Goal: Task Accomplishment & Management: Complete application form

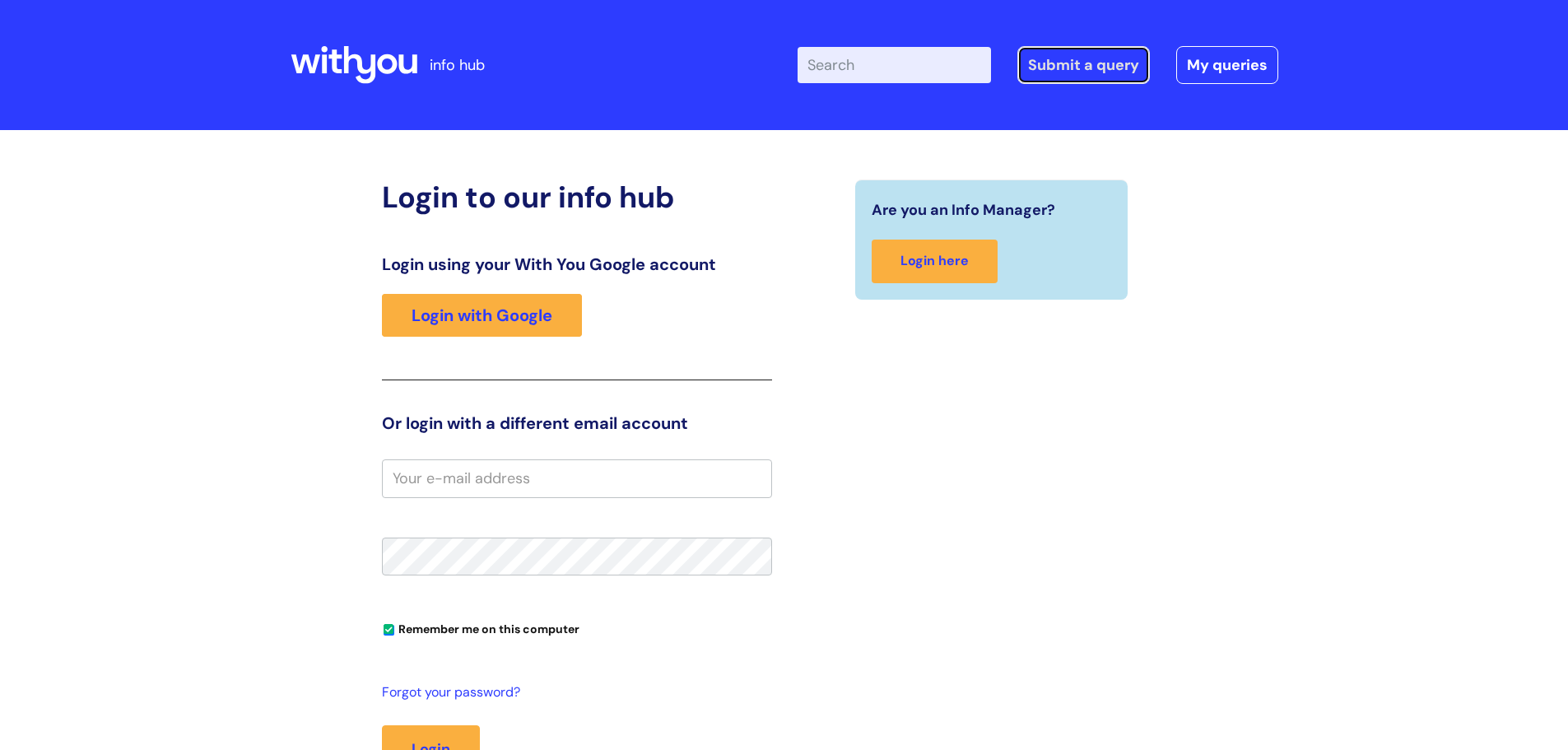
click at [1108, 61] on link "Submit a query" at bounding box center [1084, 64] width 132 height 38
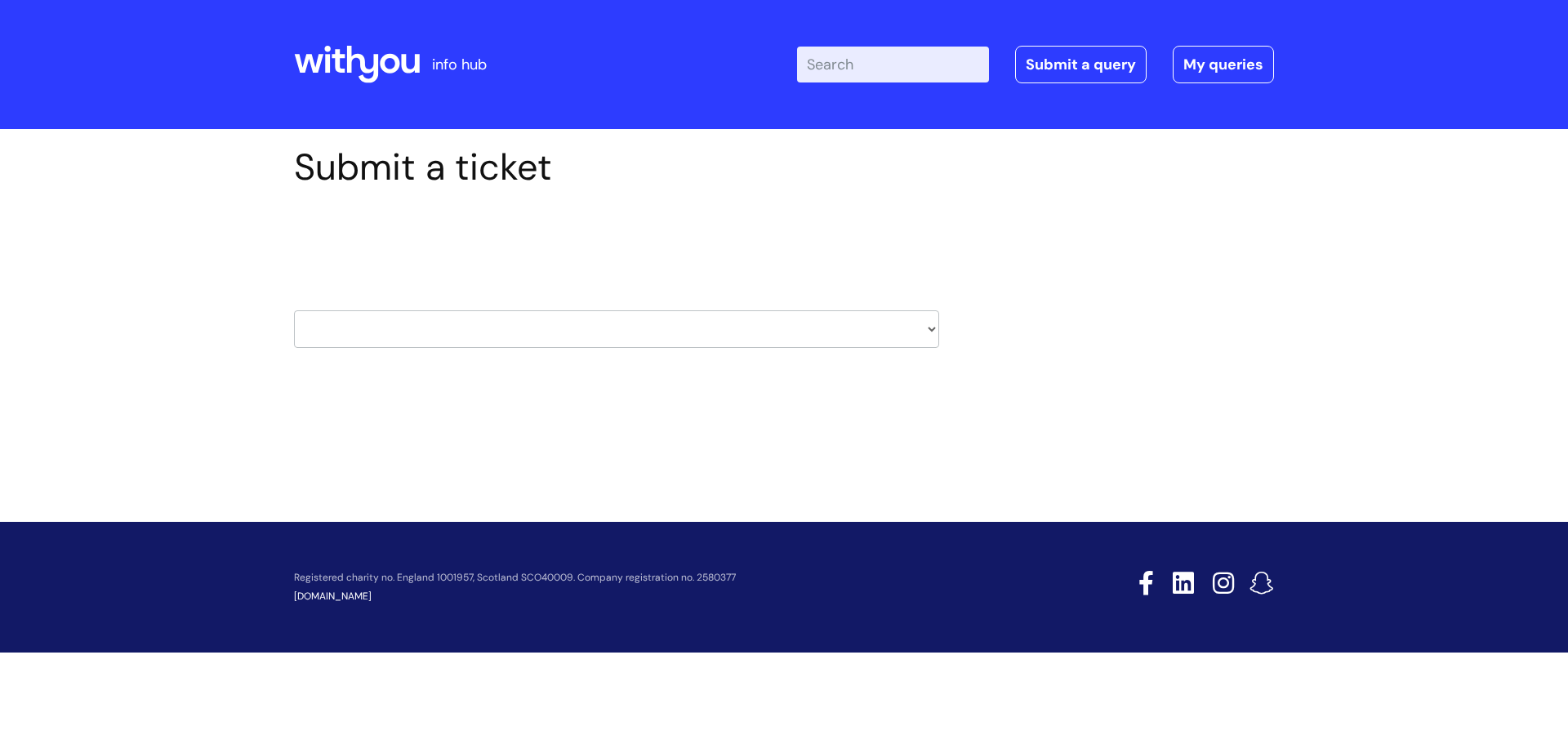
click at [316, 320] on select "HR / People IT and Support Clinical Drug Alerts Finance Accounts Data Support T…" at bounding box center [616, 329] width 645 height 38
select select "it_and_support"
click at [294, 310] on select "HR / People IT and Support Clinical Drug Alerts Finance Accounts Data Support T…" at bounding box center [616, 329] width 645 height 38
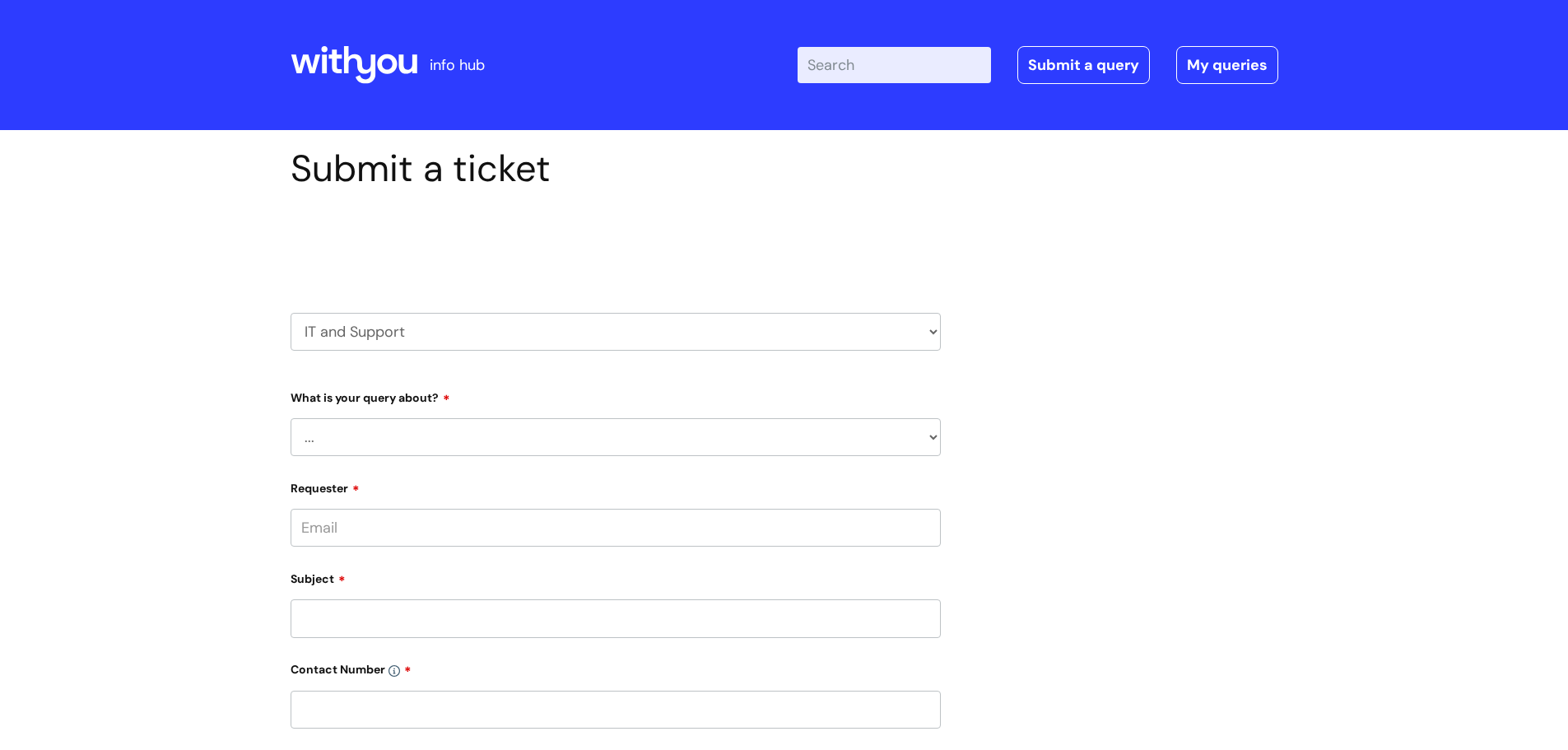
click at [342, 432] on select "... Mobile Phone Reset & MFA Accounts, Starters and Leavers IT Hardware issue I…" at bounding box center [616, 436] width 651 height 38
select select "Something Else"
click at [290, 418] on select "... Mobile Phone Reset & MFA Accounts, Starters and Leavers IT Hardware issue I…" at bounding box center [616, 436] width 651 height 38
click at [385, 528] on select "... My problem is not listed" at bounding box center [622, 522] width 637 height 38
select select "My problem is not listed"
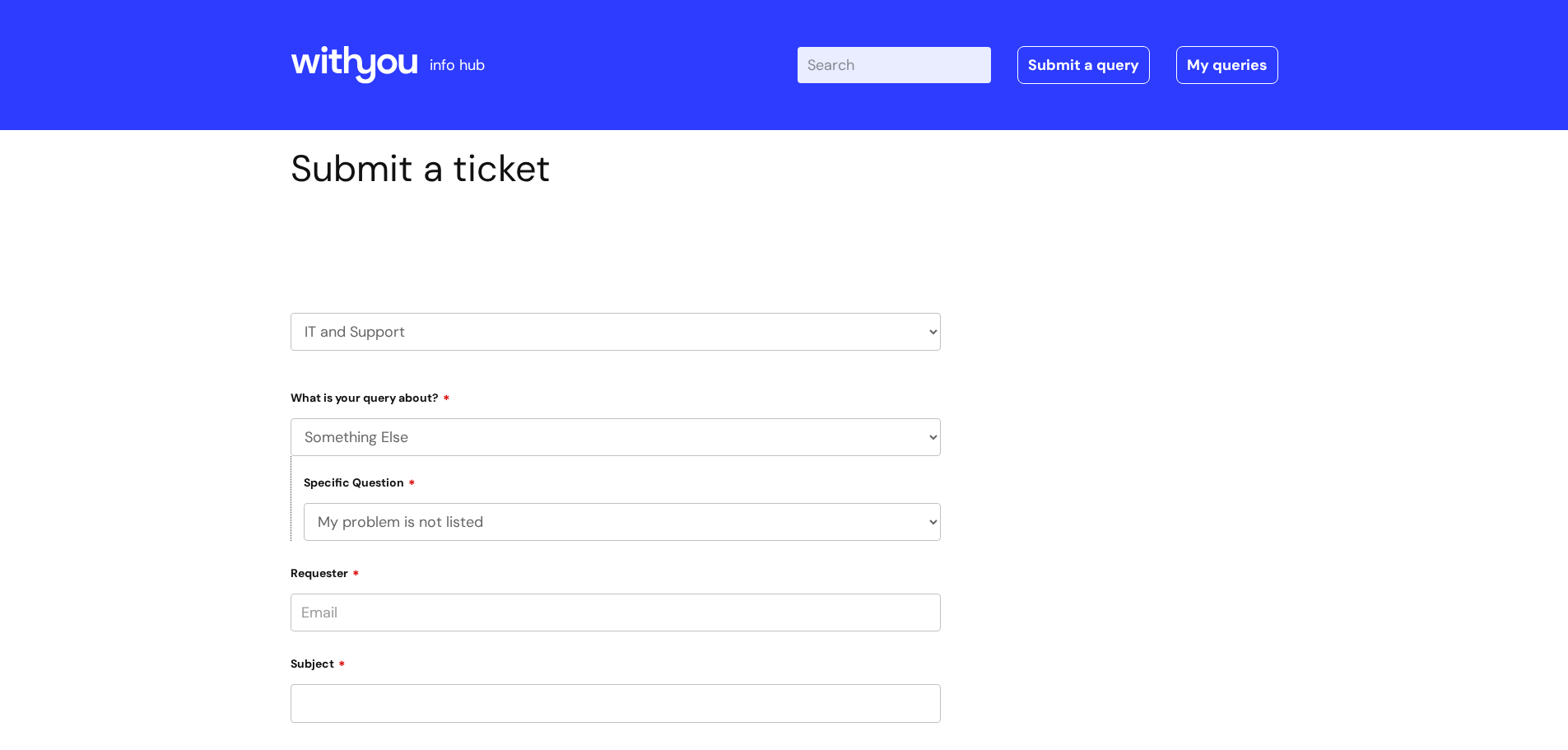
click at [304, 504] on select "... My problem is not listed" at bounding box center [622, 522] width 637 height 38
click at [368, 615] on input "Requester" at bounding box center [616, 613] width 651 height 38
type input "lynda.edward@wearewithyou.org.uk"
click at [336, 707] on div "Subject" at bounding box center [616, 686] width 651 height 73
click at [338, 684] on input "text" at bounding box center [616, 676] width 651 height 38
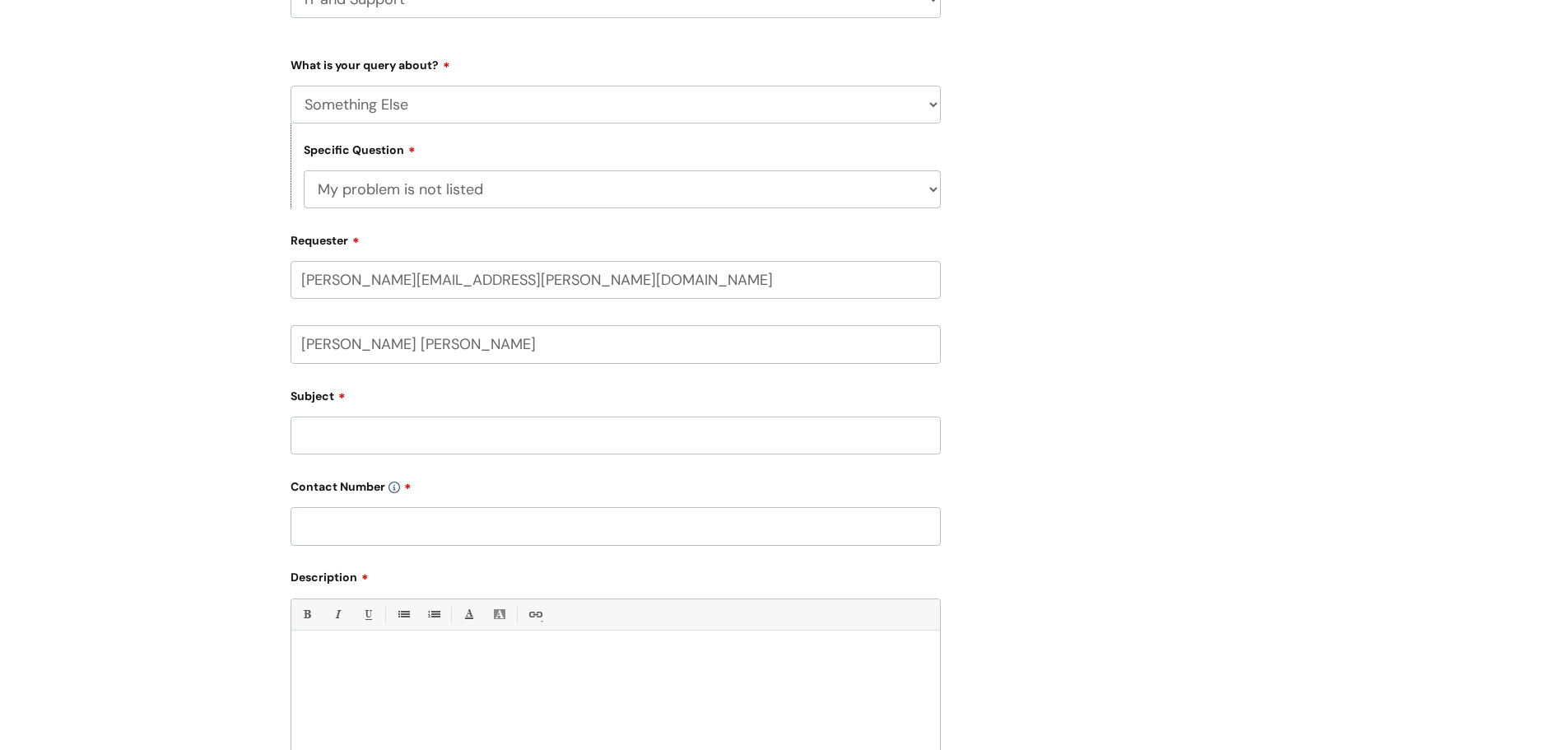
scroll to position [342, 0]
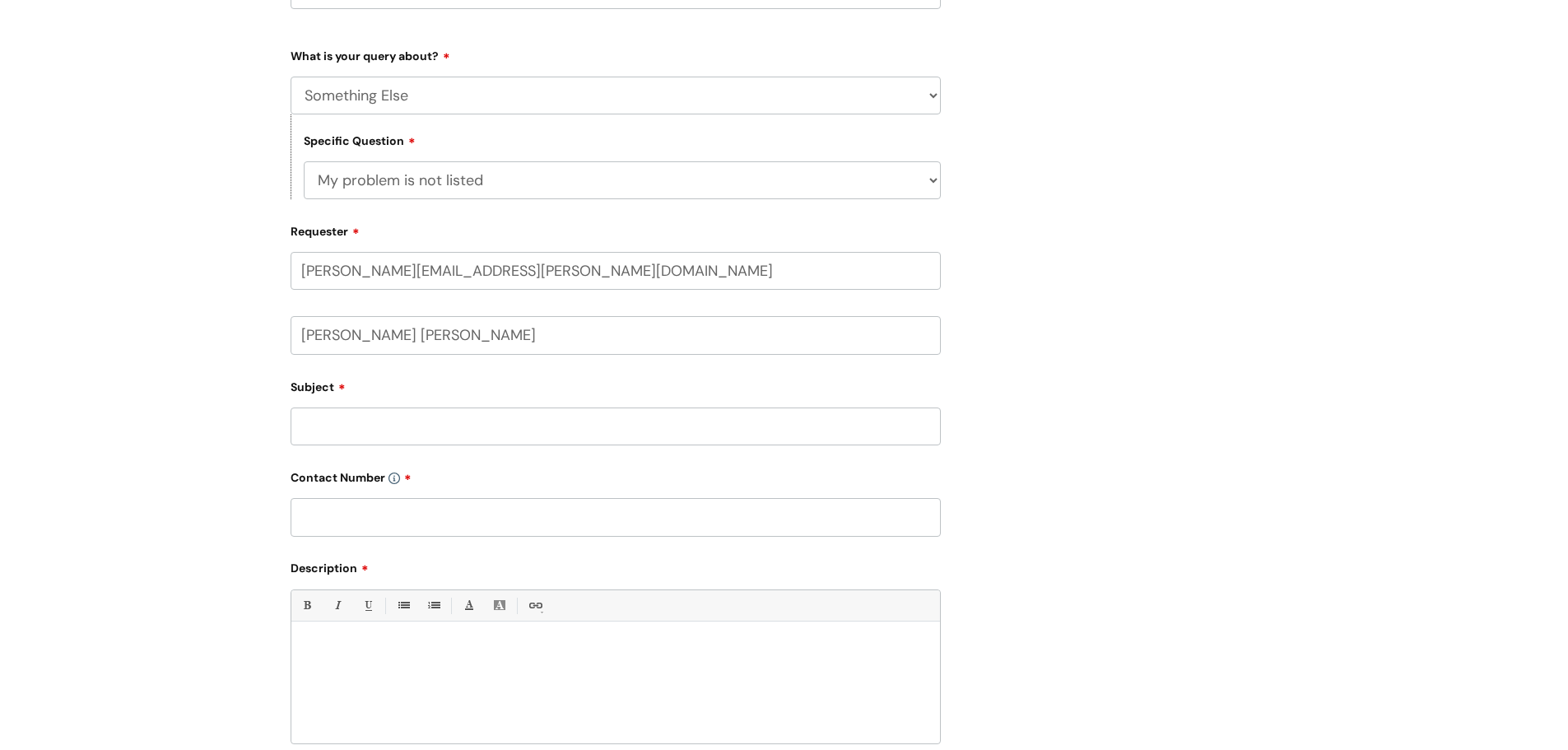
type input "Lynda Edward"
click at [323, 425] on input "Subject" at bounding box center [616, 426] width 651 height 38
type input "Access to Ulysses"
click at [381, 523] on input "text" at bounding box center [616, 516] width 651 height 38
type input "7854412856"
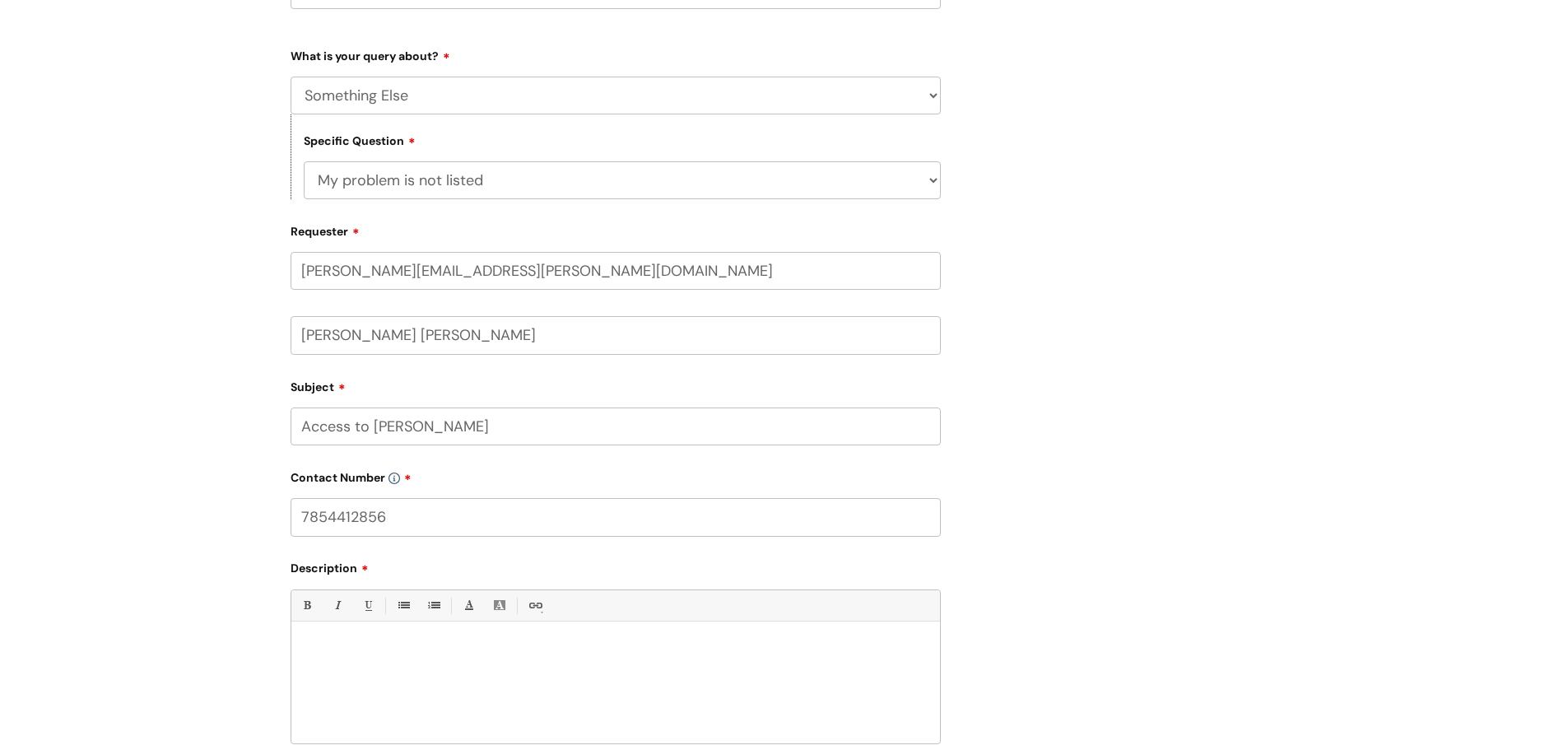
click at [323, 659] on div at bounding box center [616, 687] width 649 height 114
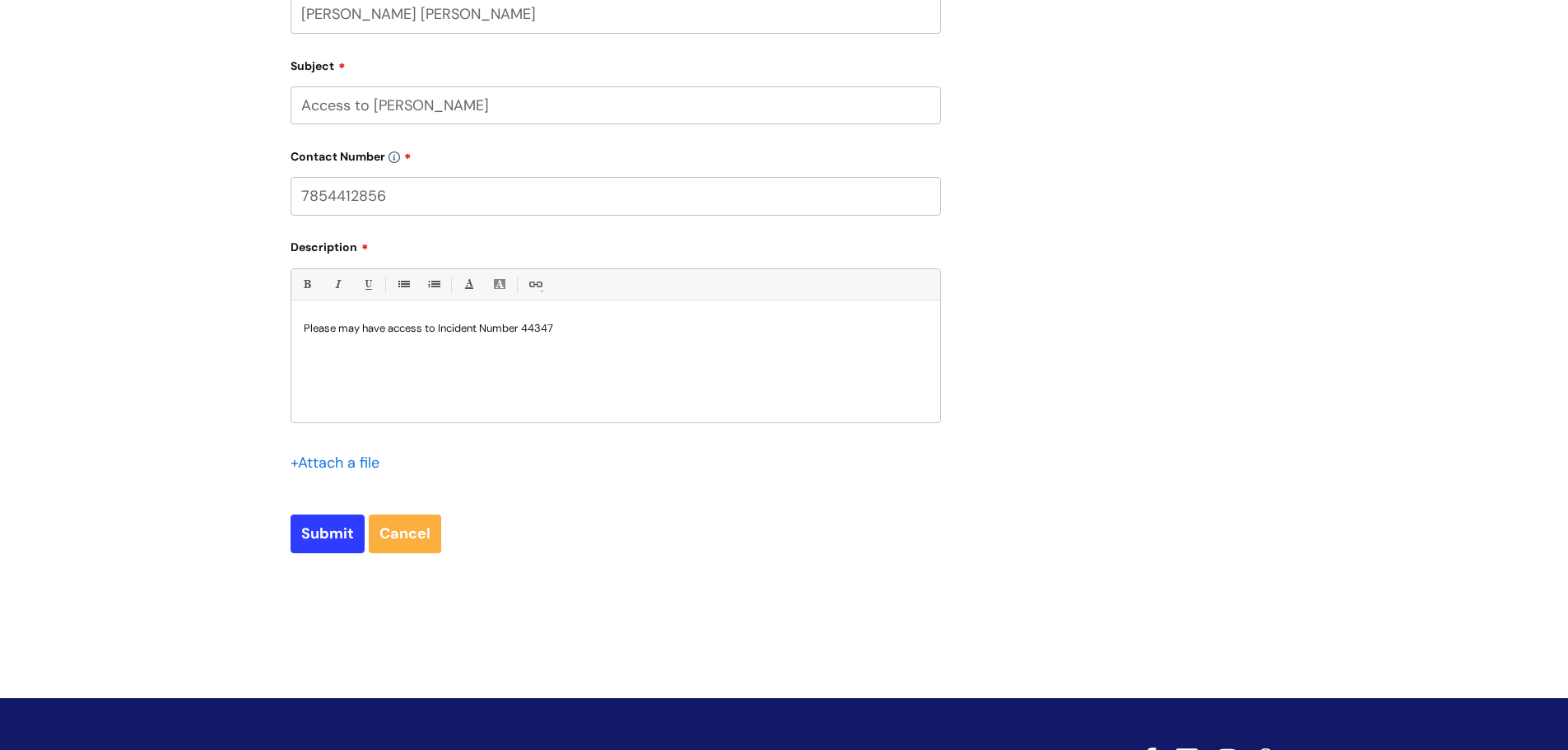
scroll to position [694, 0]
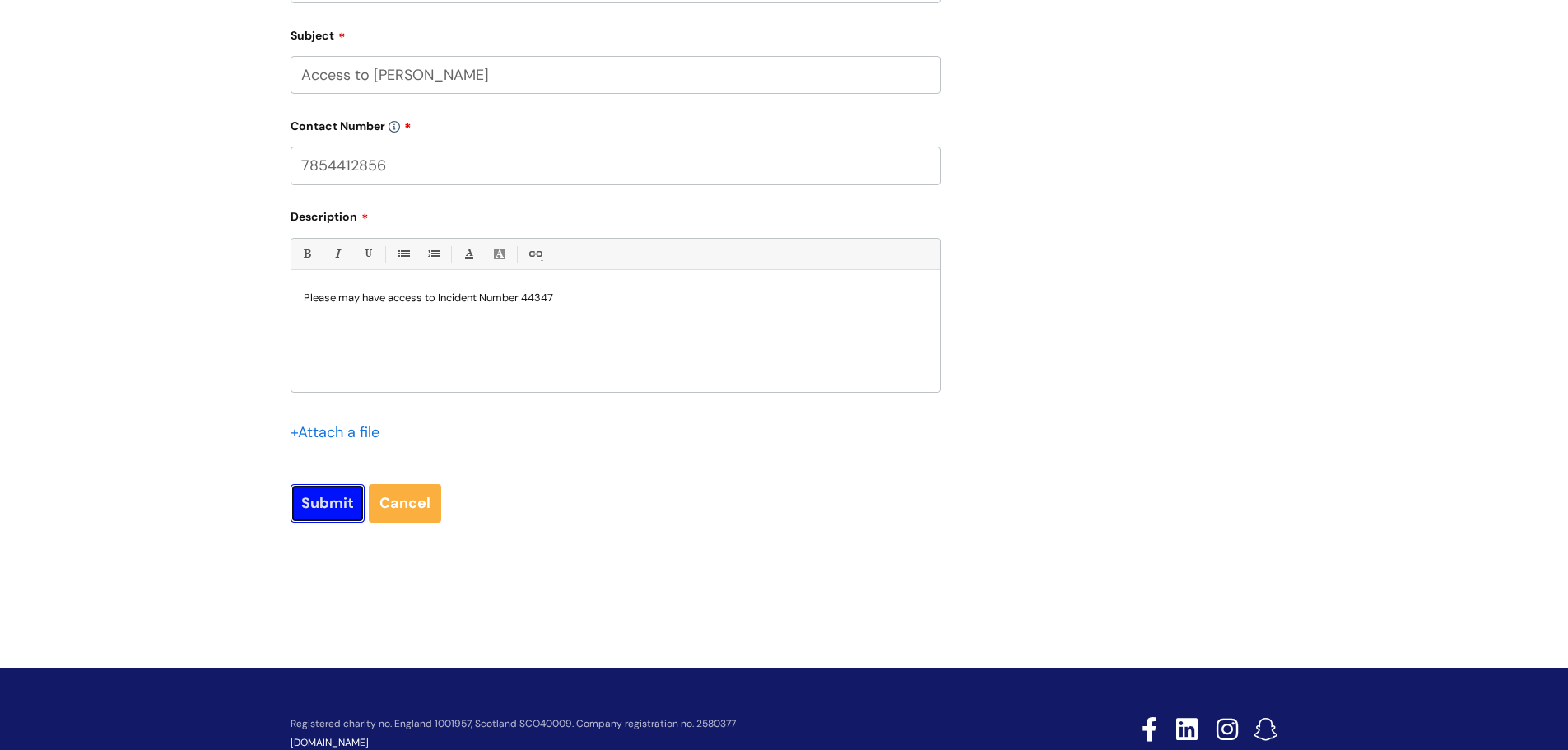
click at [314, 504] on input "Submit" at bounding box center [327, 503] width 74 height 38
type input "Please Wait..."
